Goal: Task Accomplishment & Management: Use online tool/utility

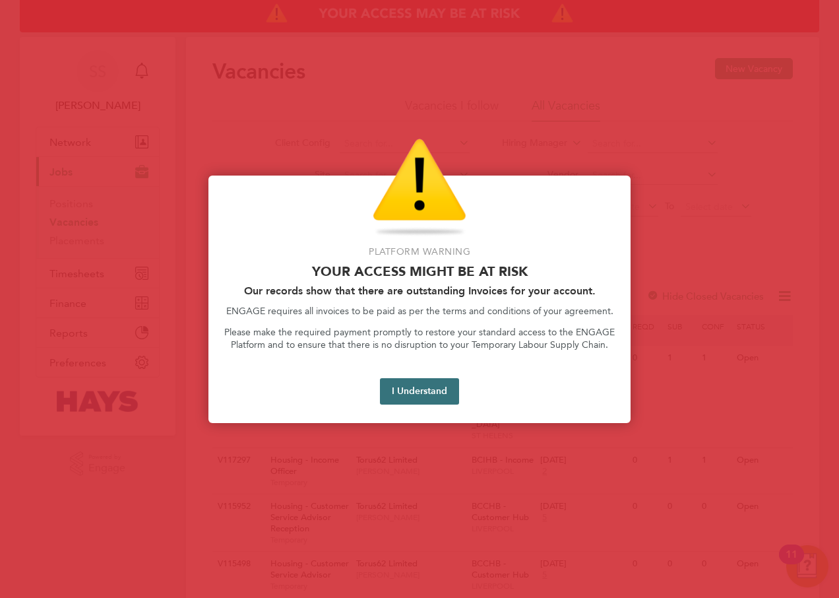
click at [434, 399] on button "I Understand" at bounding box center [419, 391] width 79 height 26
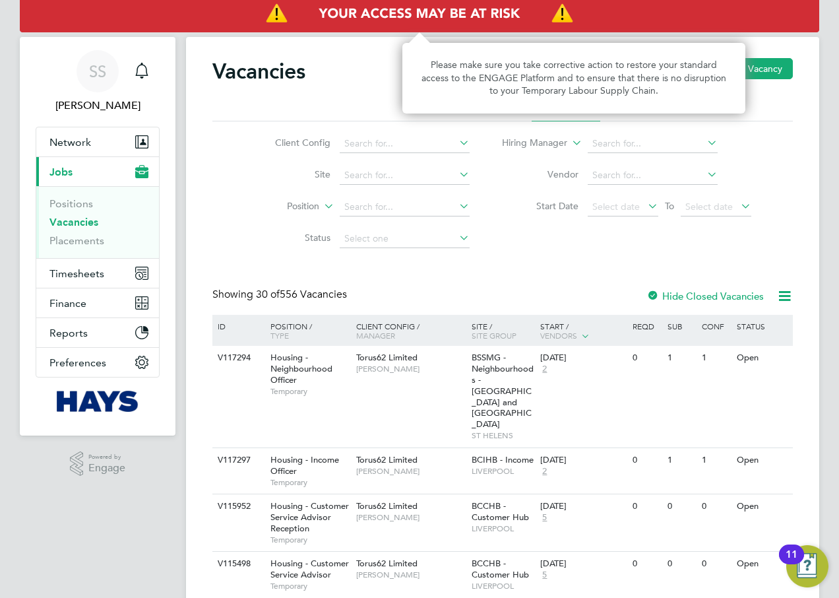
click at [547, 7] on img "Access At Risk" at bounding box center [420, 13] width 800 height 37
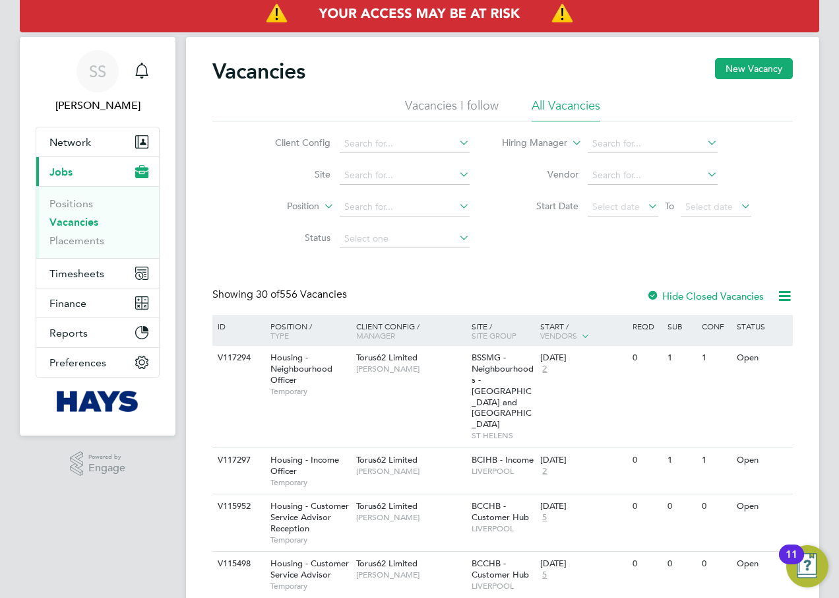
click at [165, 489] on div ".st0{fill:#C0C1C2;} Powered by Engage" at bounding box center [98, 463] width 156 height 57
click at [85, 276] on span "Timesheets" at bounding box center [76, 273] width 55 height 13
click at [71, 269] on span "Timesheets" at bounding box center [76, 273] width 55 height 13
click at [102, 276] on span "Timesheets" at bounding box center [76, 273] width 55 height 13
click at [84, 267] on span "Timesheets" at bounding box center [76, 273] width 55 height 13
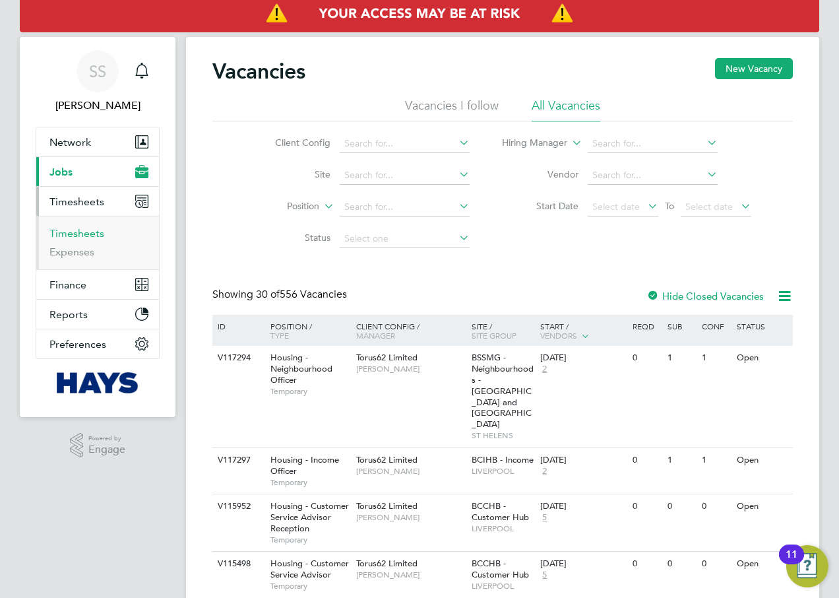
click at [89, 234] on link "Timesheets" at bounding box center [76, 233] width 55 height 13
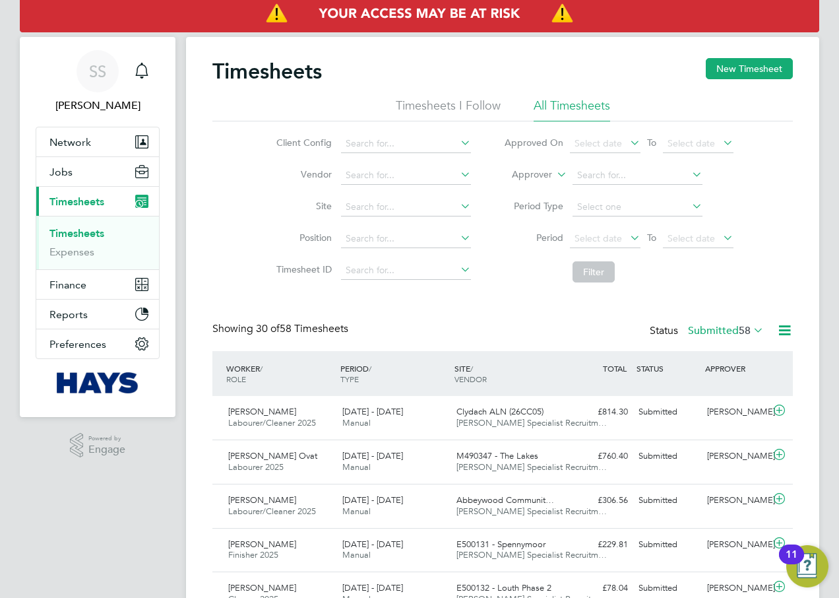
click at [627, 239] on icon at bounding box center [627, 237] width 0 height 18
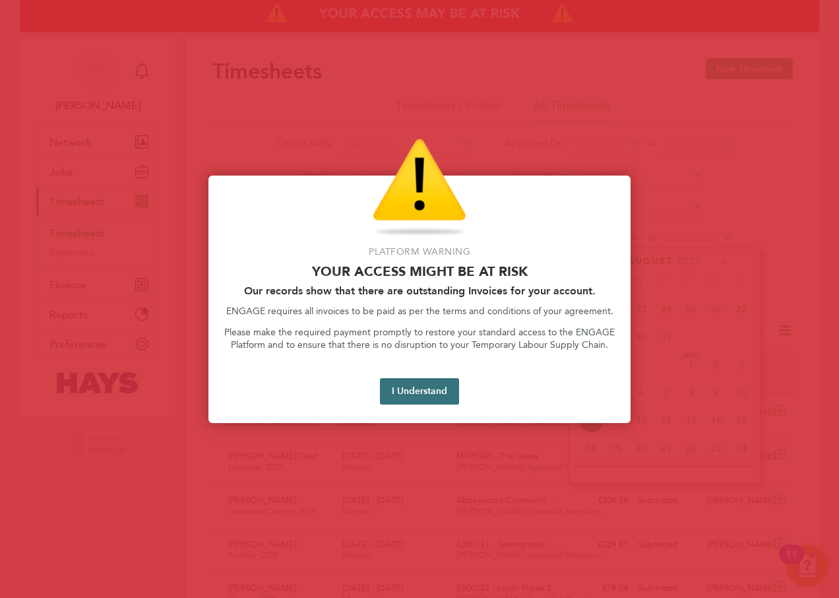
click at [444, 384] on button "I Understand" at bounding box center [419, 391] width 79 height 26
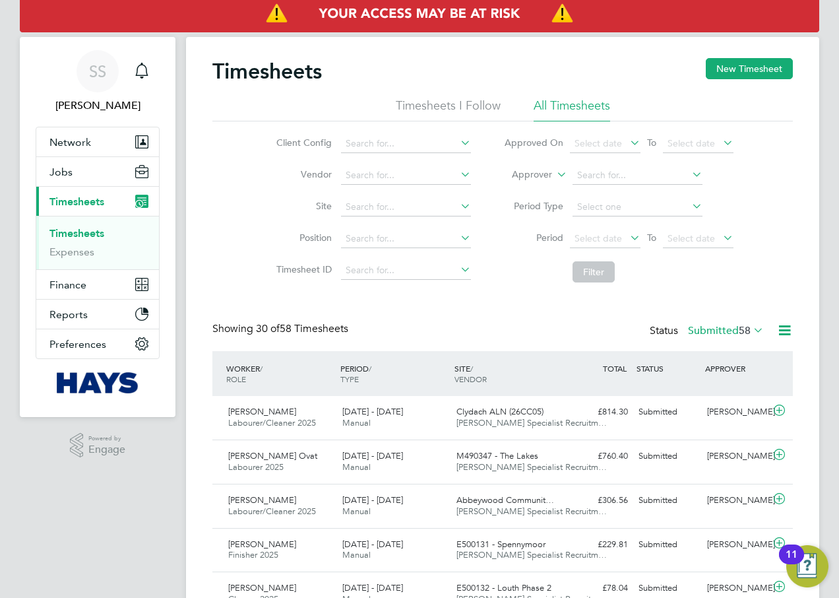
click at [627, 241] on icon at bounding box center [627, 237] width 0 height 18
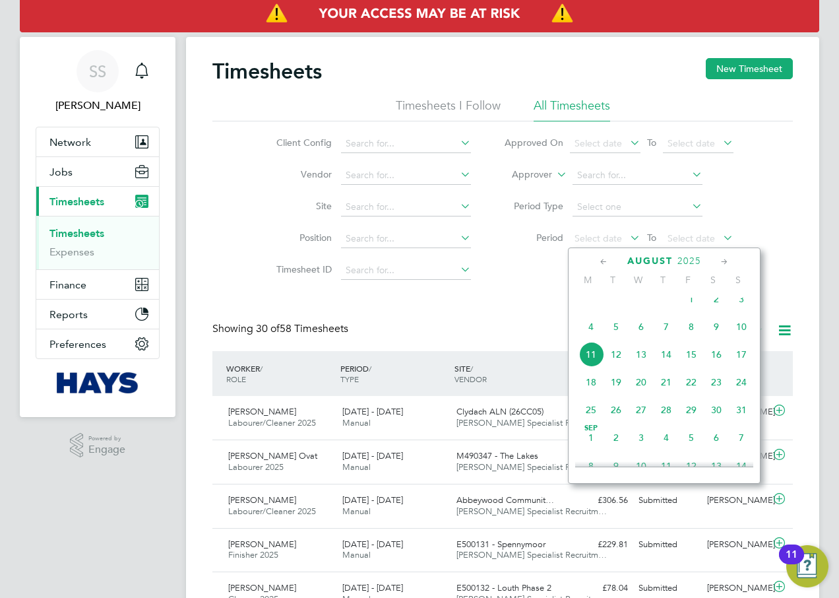
click at [719, 305] on span "2" at bounding box center [716, 298] width 25 height 25
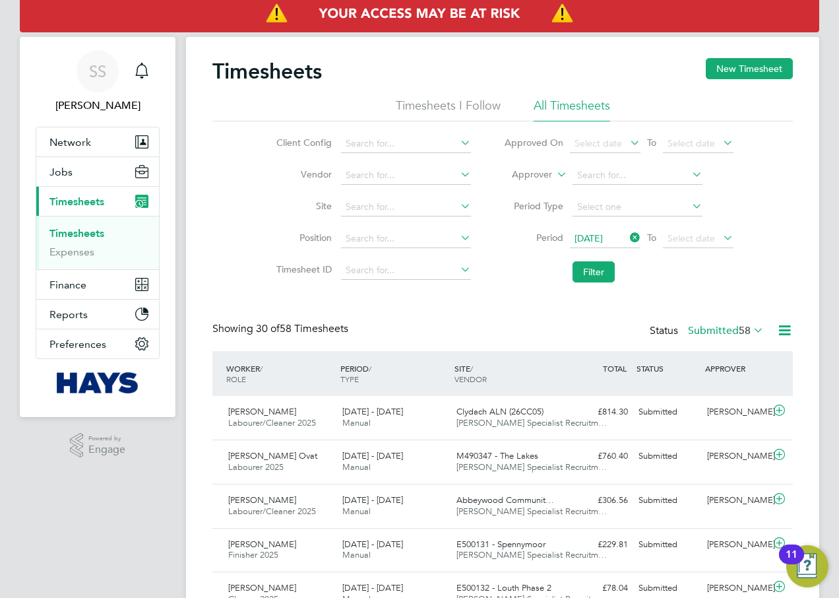
click at [721, 236] on icon at bounding box center [721, 237] width 0 height 18
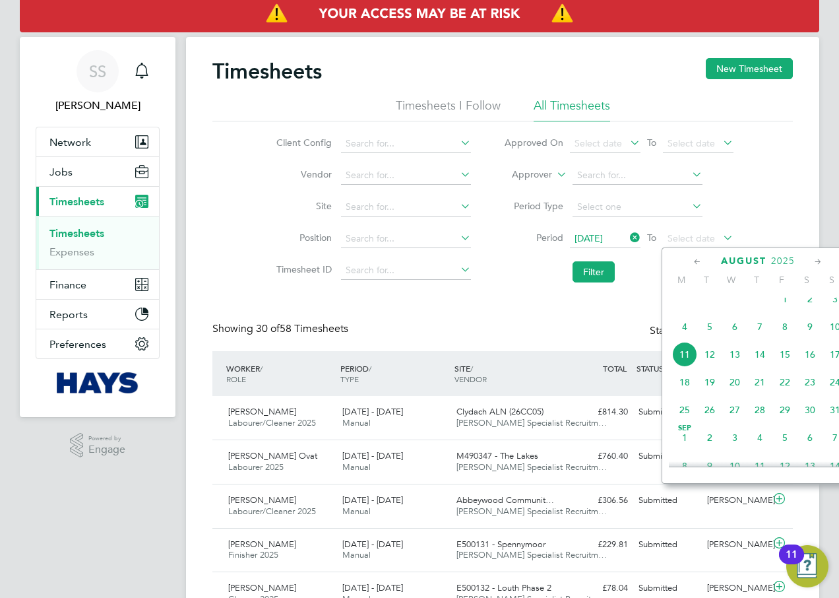
click at [780, 337] on span "8" at bounding box center [785, 326] width 25 height 25
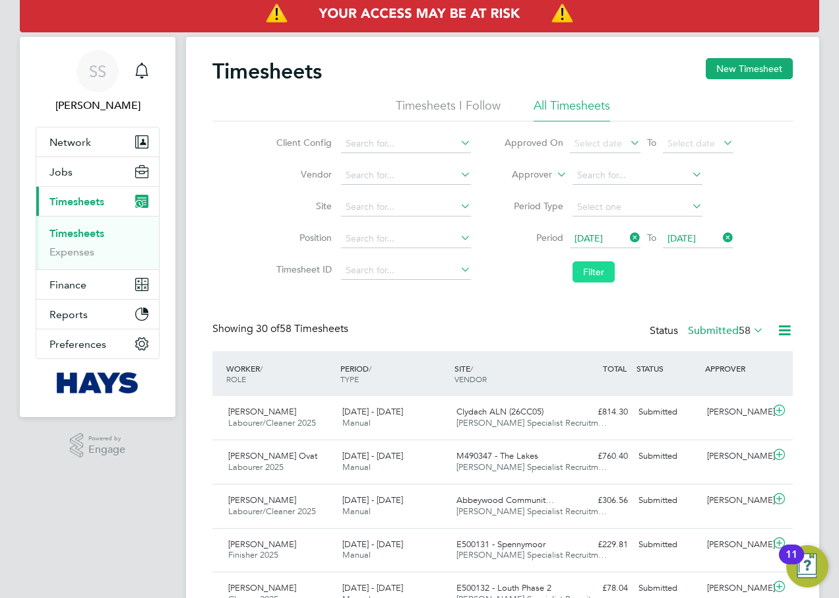
click at [605, 274] on button "Filter" at bounding box center [594, 271] width 42 height 21
click at [782, 327] on icon at bounding box center [785, 330] width 16 height 16
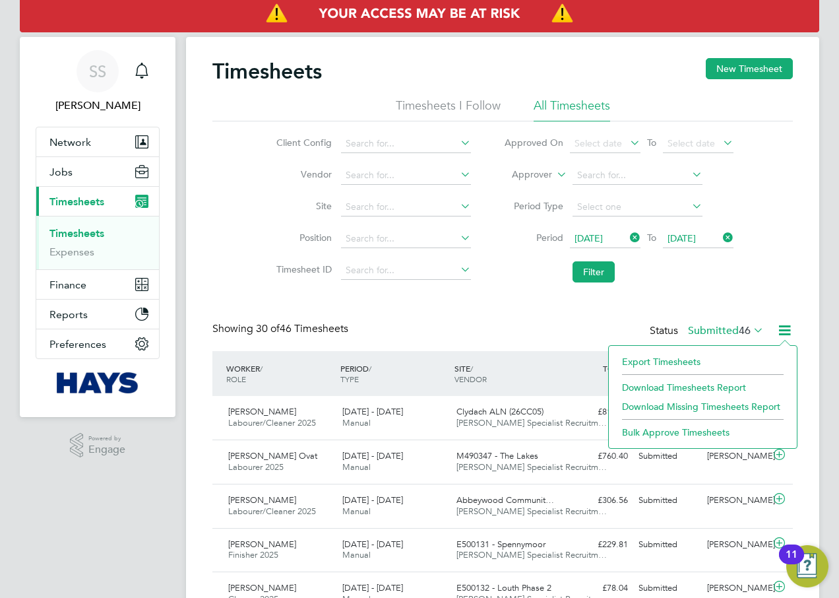
click at [730, 384] on li "Download Timesheets Report" at bounding box center [703, 387] width 175 height 18
